Goal: Find specific page/section: Find specific page/section

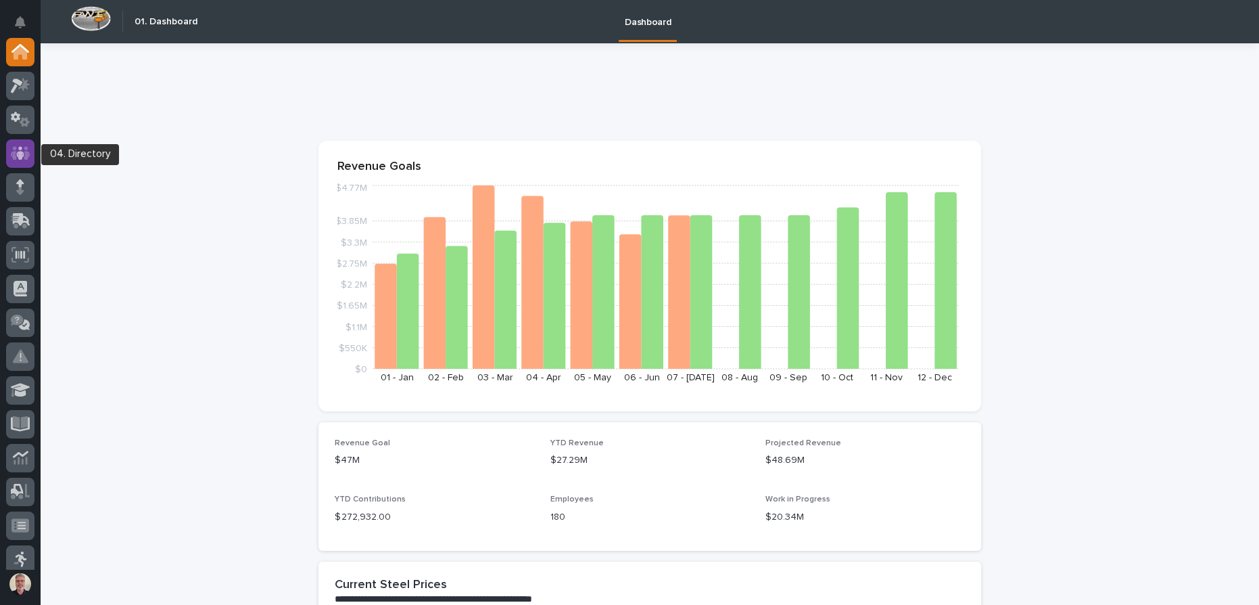
click at [18, 158] on icon at bounding box center [20, 153] width 8 height 14
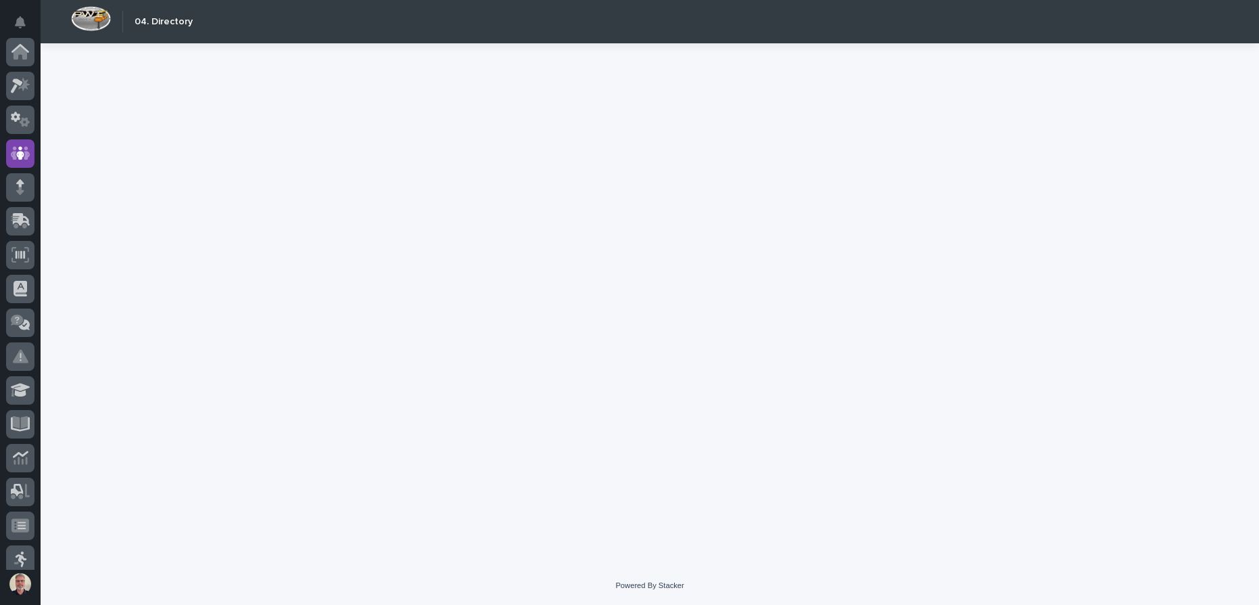
scroll to position [101, 0]
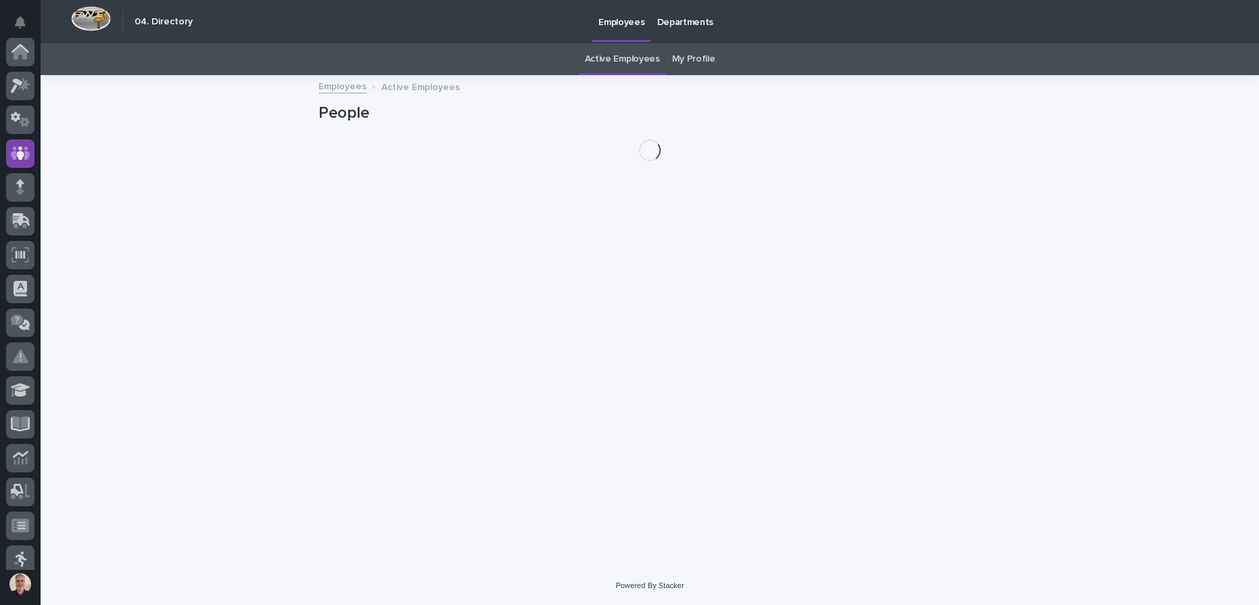
scroll to position [101, 0]
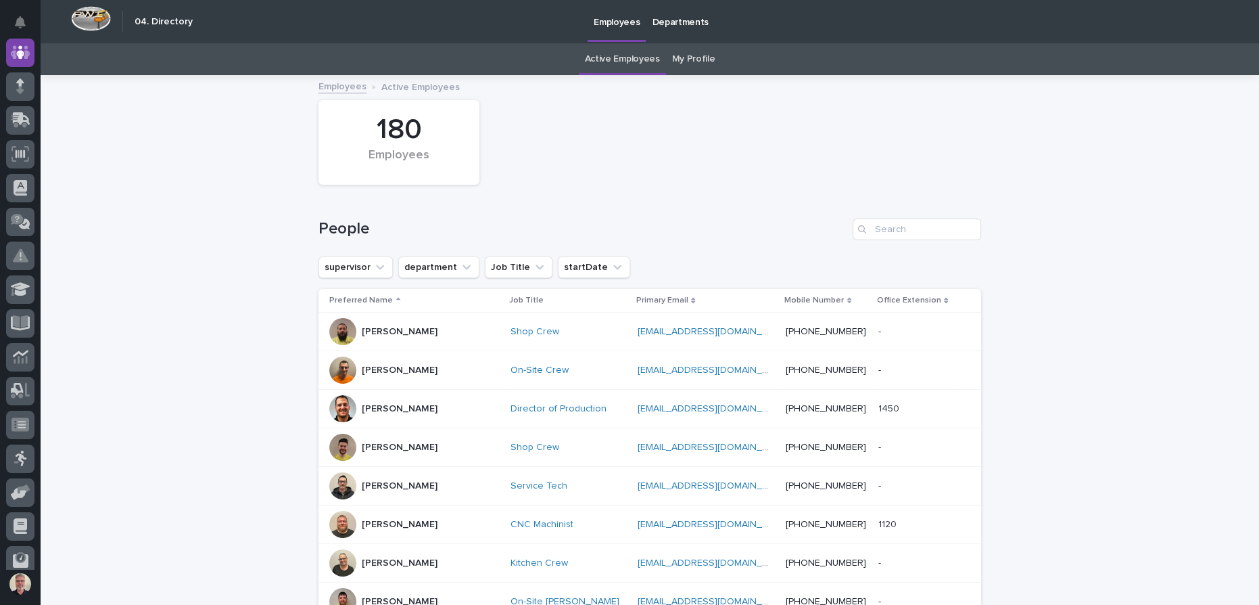
click at [859, 232] on icon "Search" at bounding box center [862, 229] width 8 height 8
click at [872, 229] on input "Search" at bounding box center [917, 229] width 128 height 22
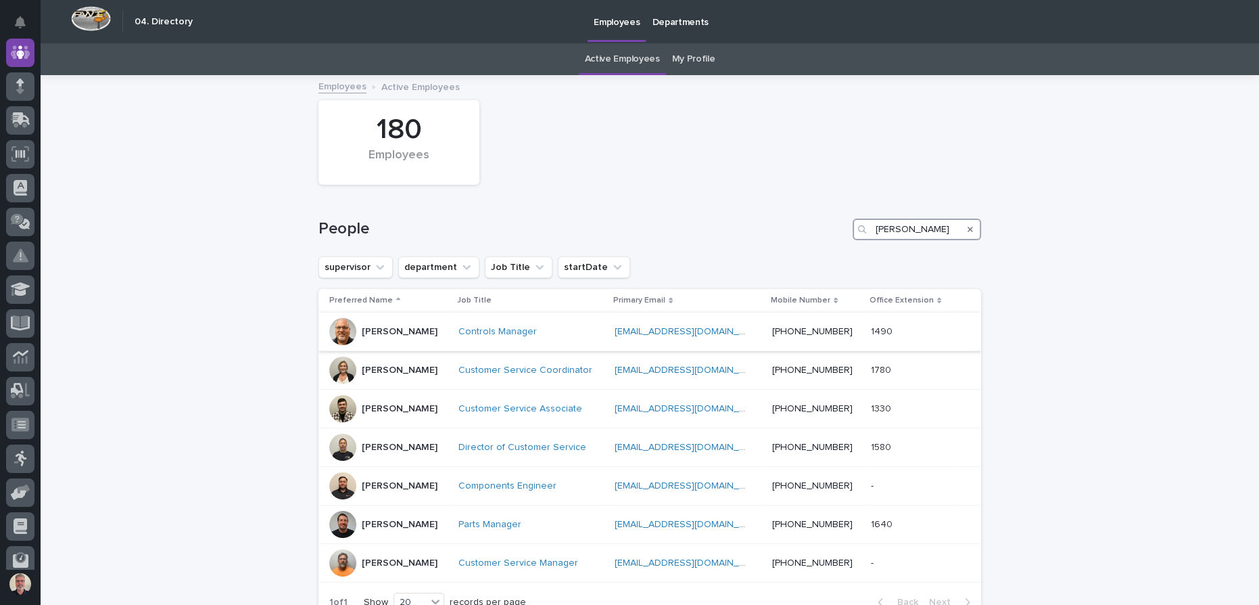
type input "[PERSON_NAME]"
